Goal: Task Accomplishment & Management: Understand process/instructions

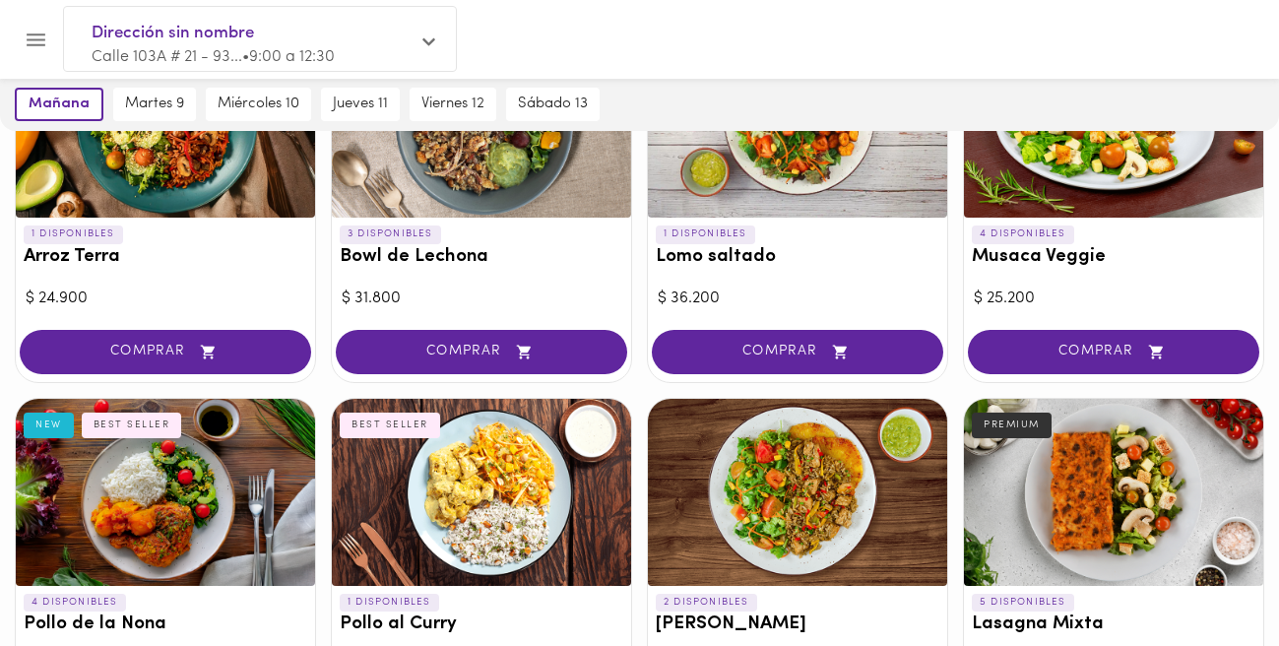
scroll to position [155, 0]
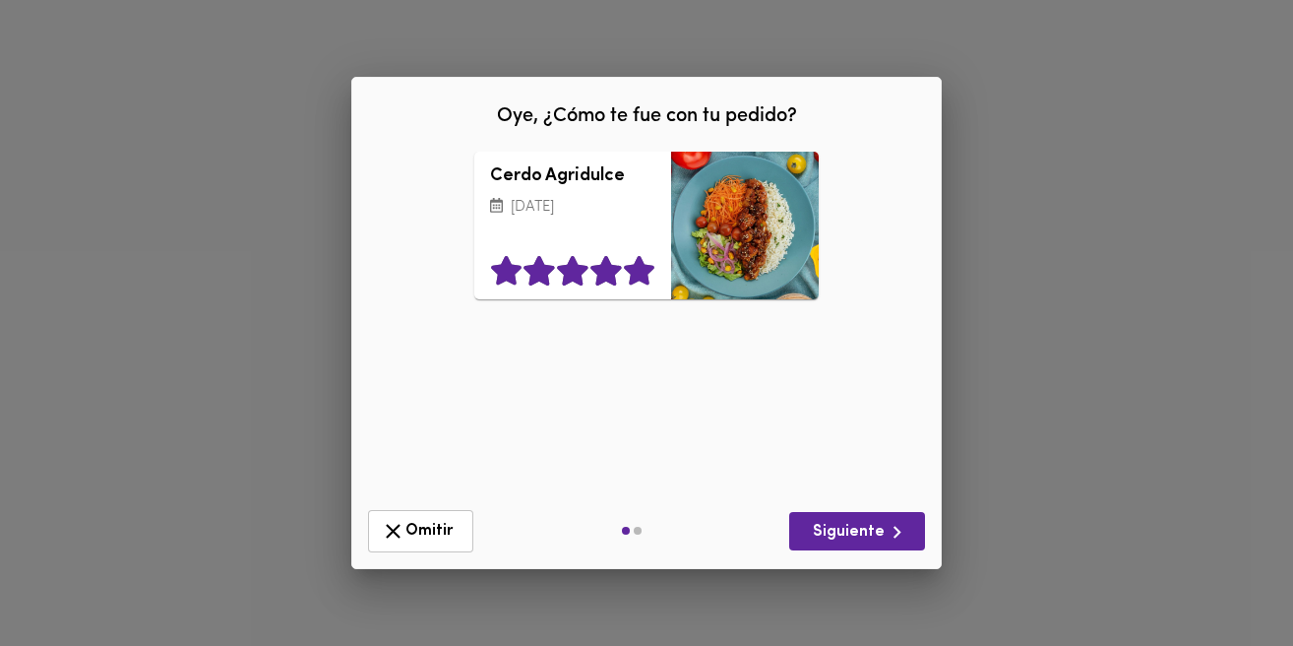
click at [646, 277] on icon at bounding box center [639, 271] width 31 height 30
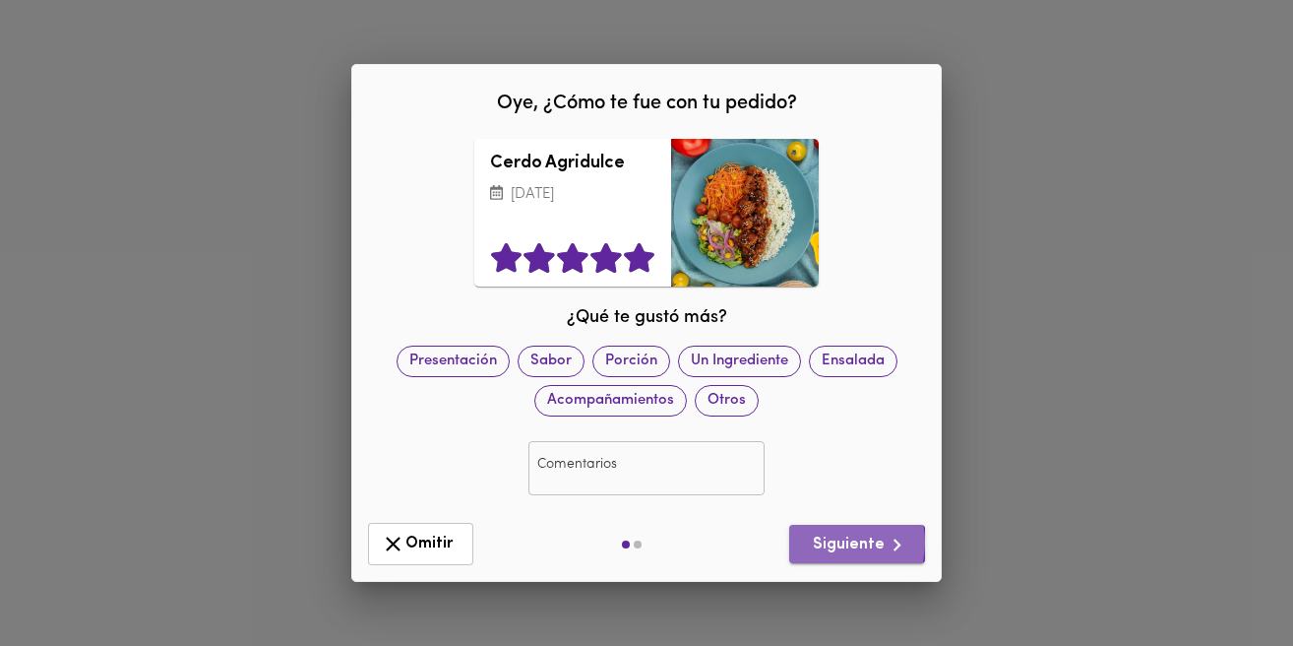
click at [838, 542] on span "Siguiente" at bounding box center [857, 545] width 104 height 25
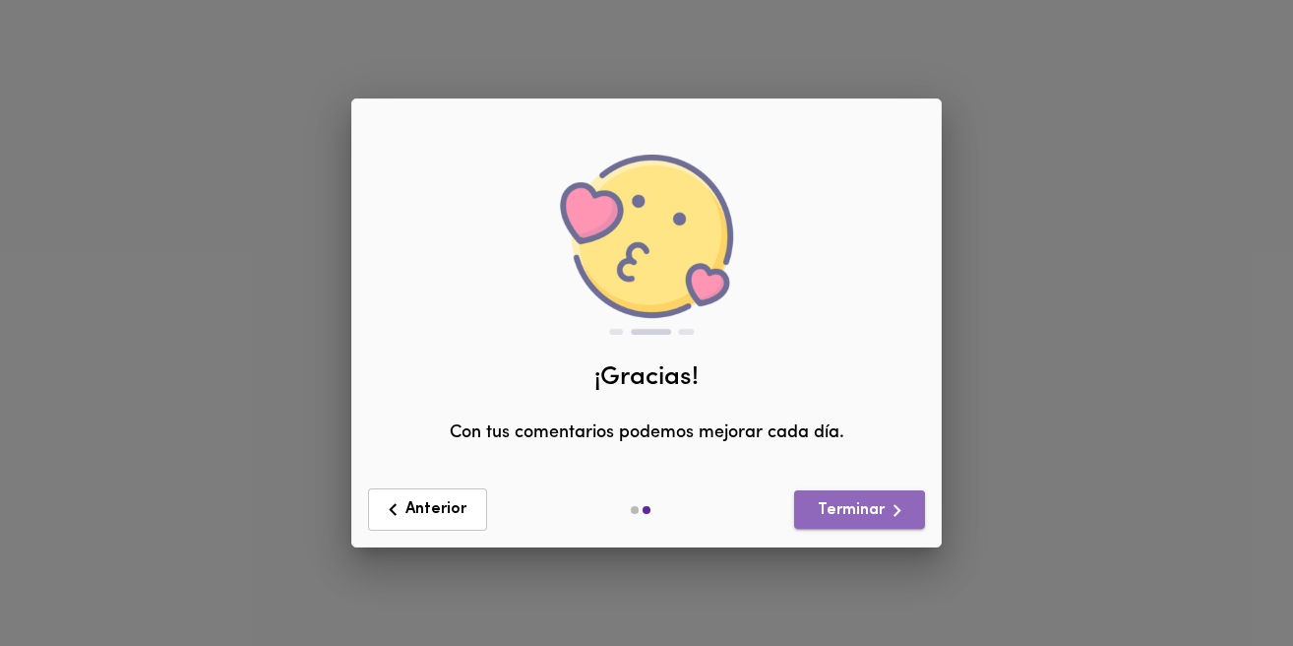
click at [838, 512] on span "Terminar" at bounding box center [859, 510] width 99 height 25
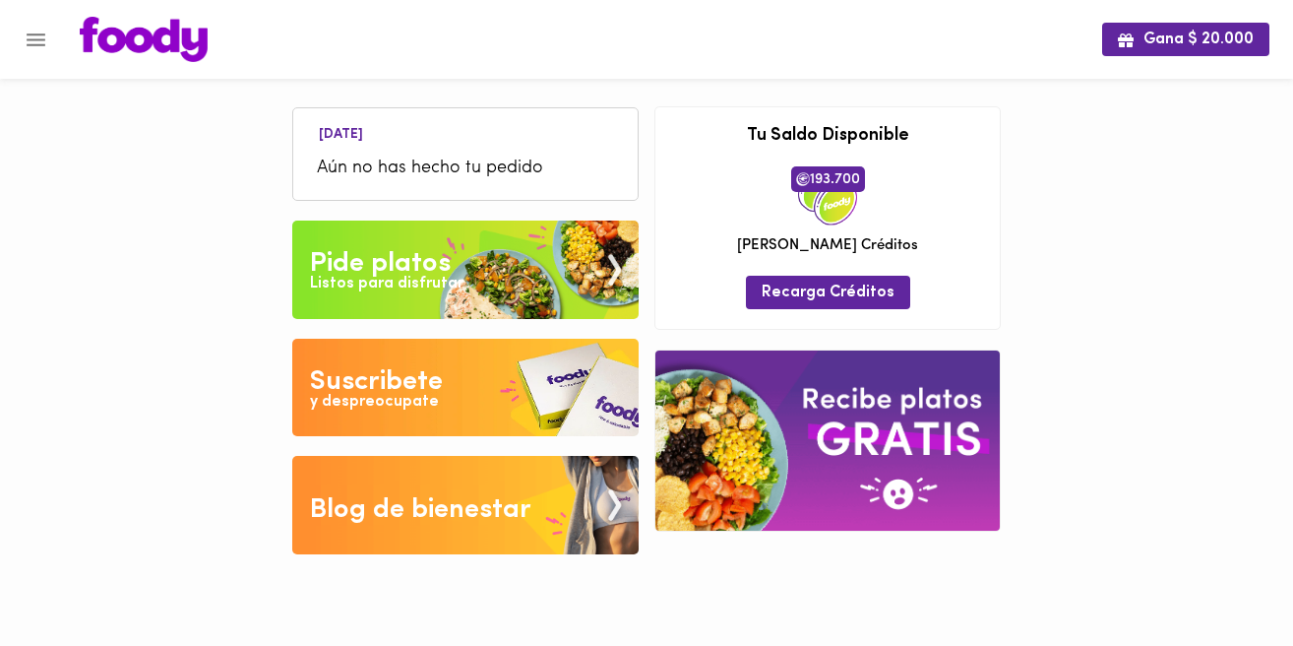
click at [429, 288] on div "Listos para disfrutar" at bounding box center [387, 284] width 154 height 23
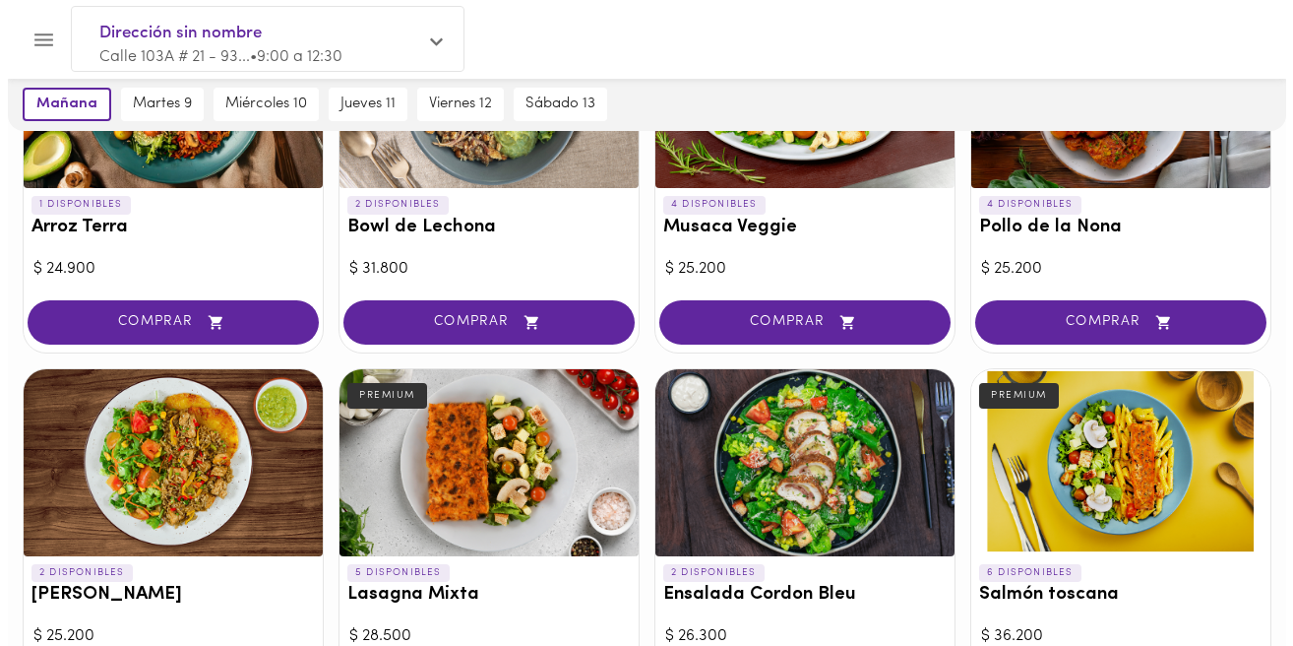
scroll to position [273, 0]
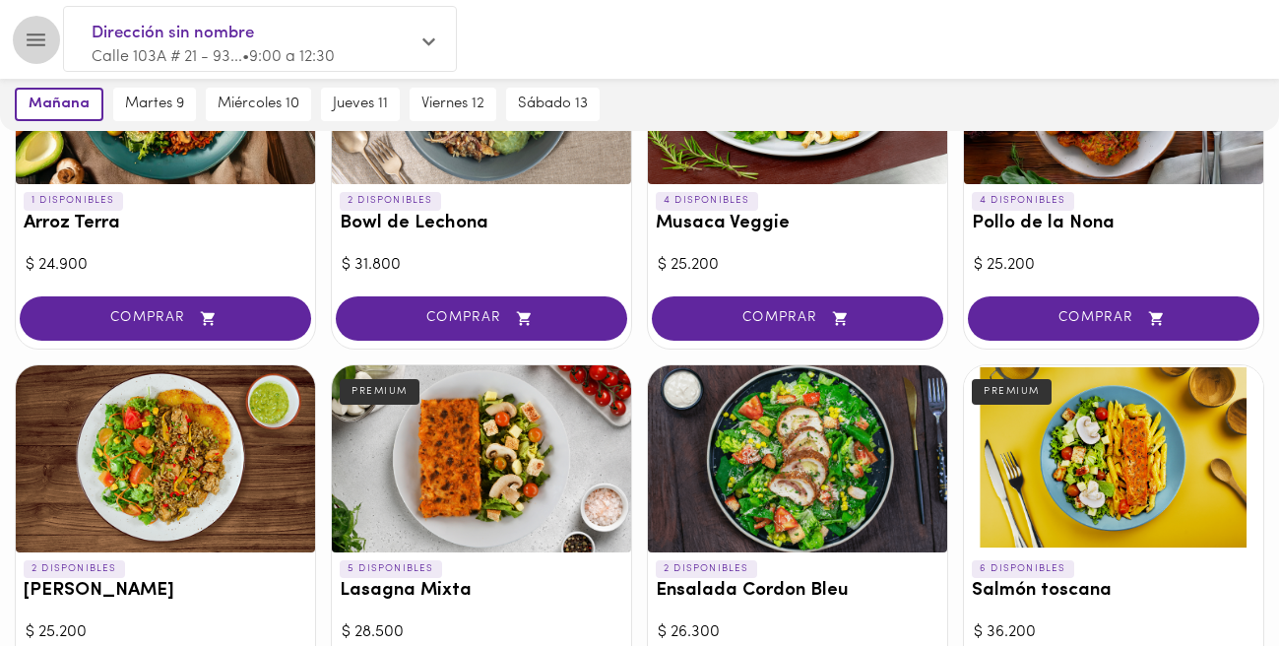
click at [40, 40] on icon "Menu" at bounding box center [36, 40] width 25 height 25
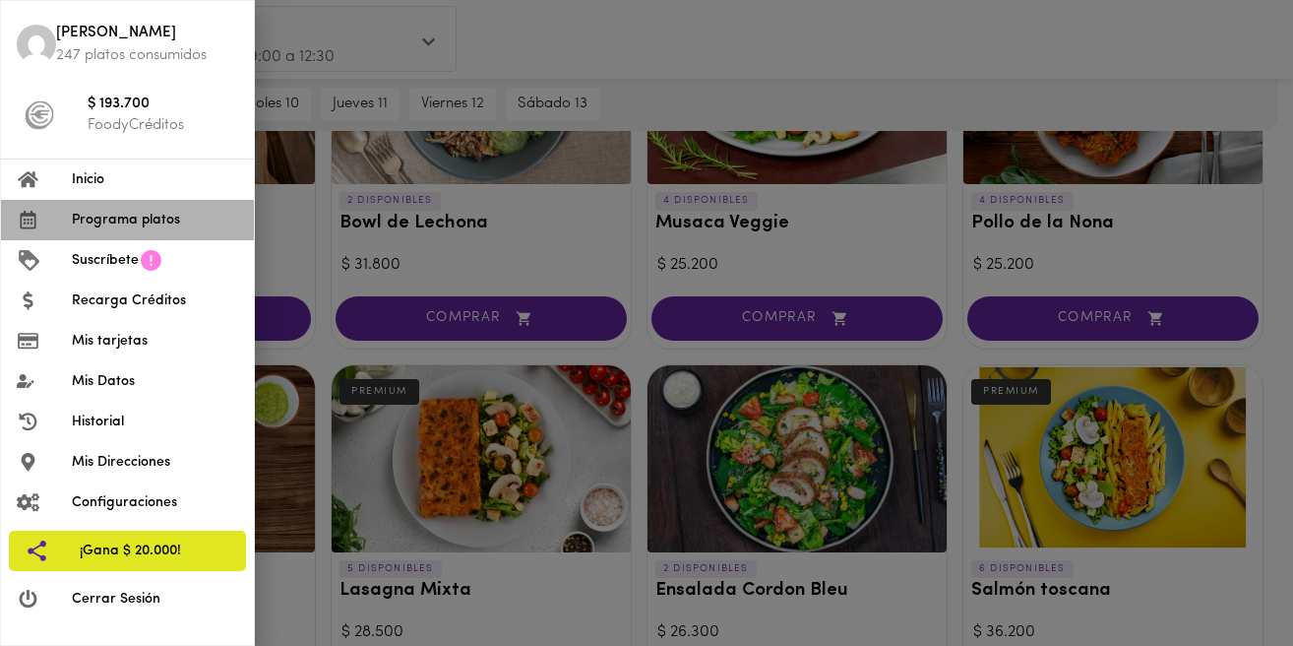
click at [120, 220] on span "Programa platos" at bounding box center [155, 220] width 166 height 21
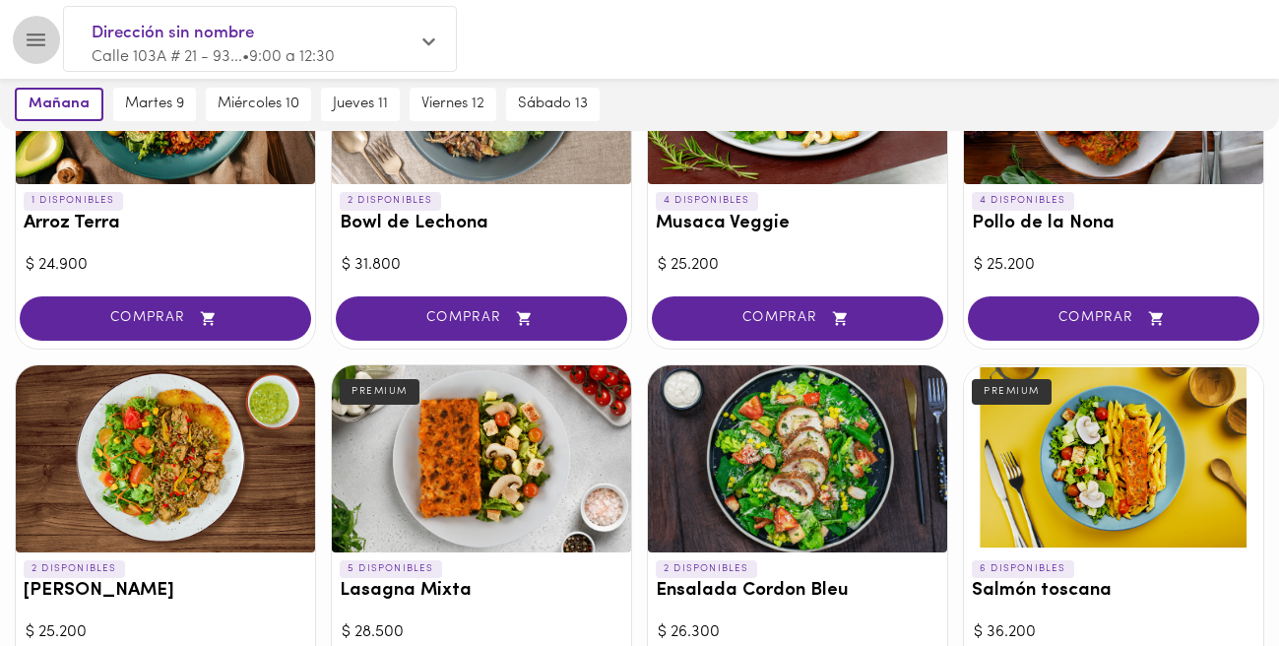
click at [37, 40] on icon "Menu" at bounding box center [36, 40] width 25 height 25
